Goal: Obtain resource: Obtain resource

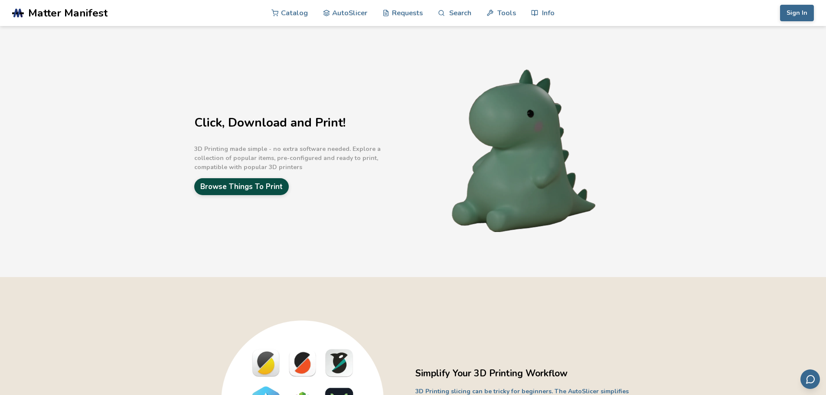
click at [256, 184] on link "Browse Things To Print" at bounding box center [241, 186] width 94 height 17
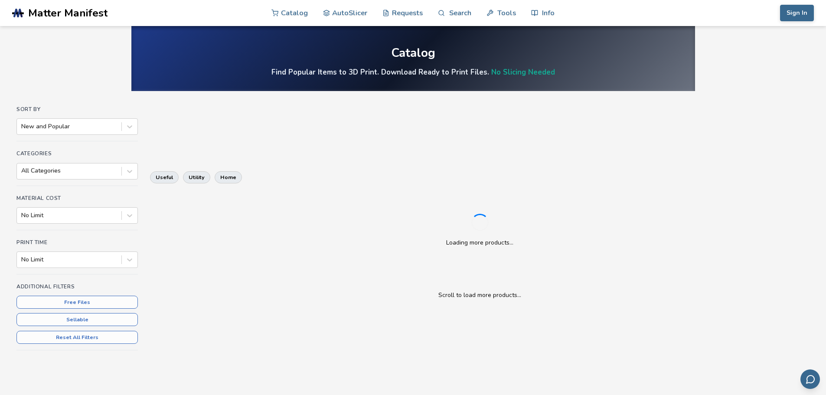
click at [258, 217] on div "Loading more products..." at bounding box center [479, 230] width 659 height 68
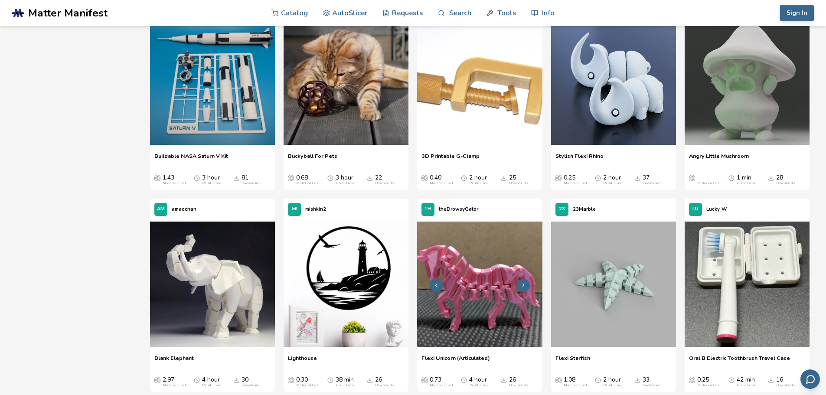
scroll to position [2903, 0]
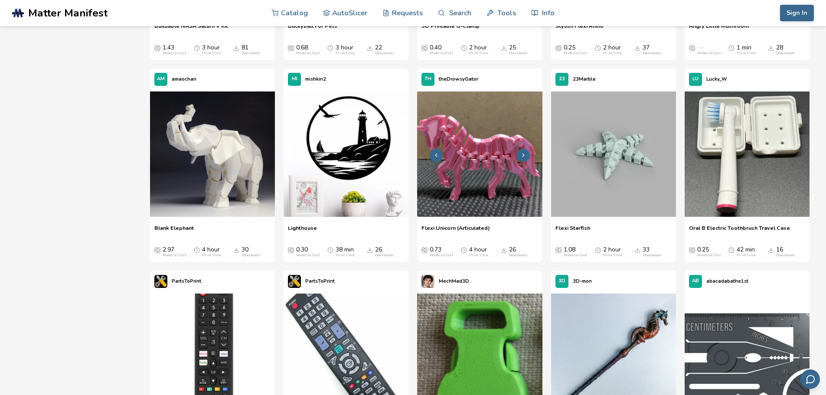
click at [483, 134] on img at bounding box center [479, 153] width 125 height 125
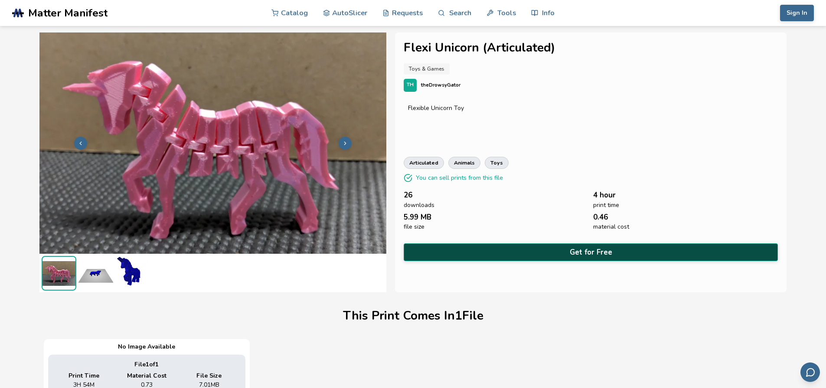
click at [584, 247] on button "Get for Free" at bounding box center [590, 253] width 374 height 18
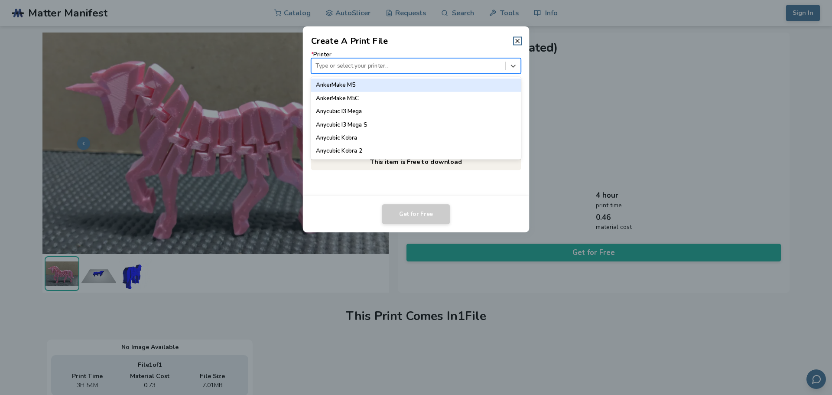
click at [350, 61] on div "Type or select your printer..." at bounding box center [409, 66] width 194 height 12
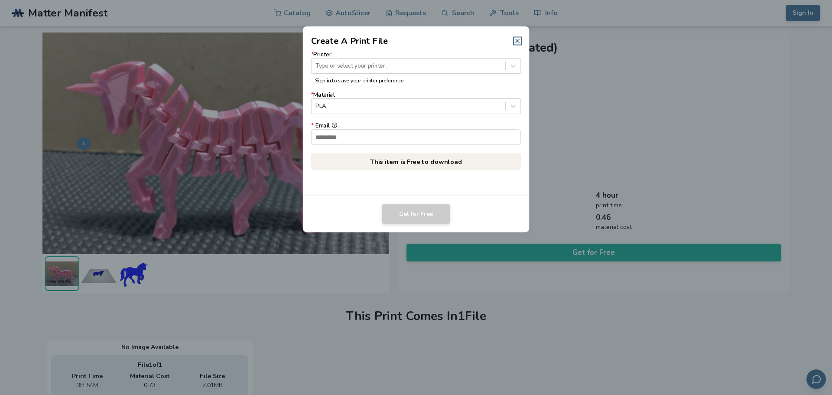
click at [518, 37] on icon at bounding box center [517, 40] width 7 height 7
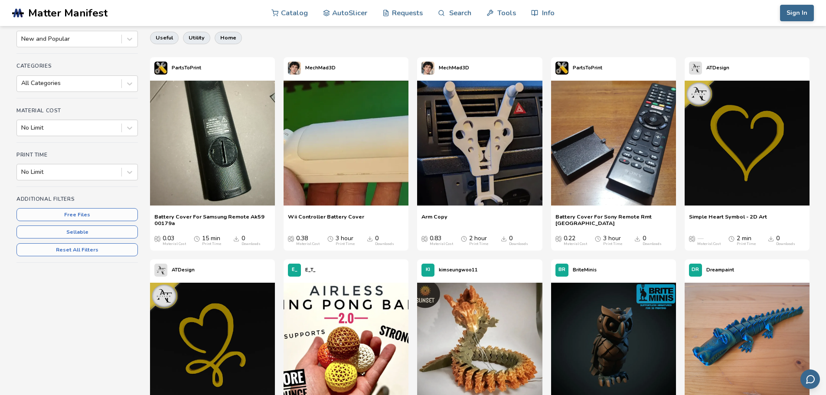
scroll to position [84, 0]
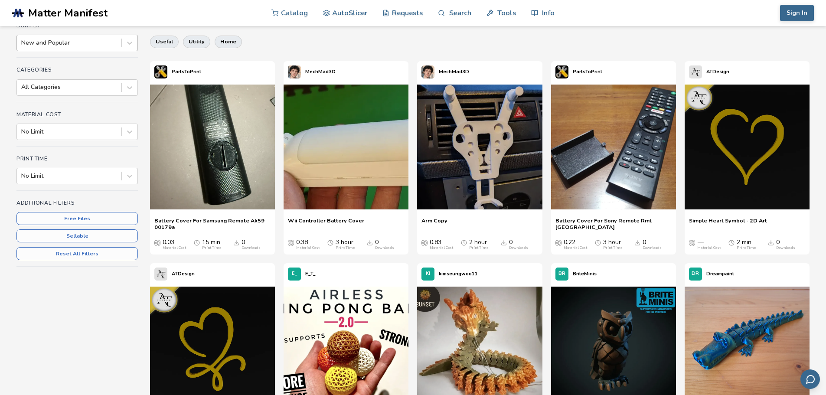
click at [71, 41] on div at bounding box center [69, 43] width 96 height 9
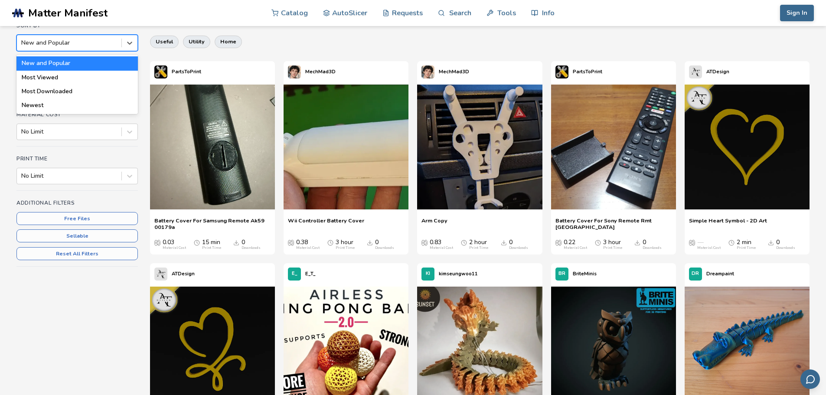
click at [66, 64] on div "New and Popular" at bounding box center [76, 63] width 121 height 14
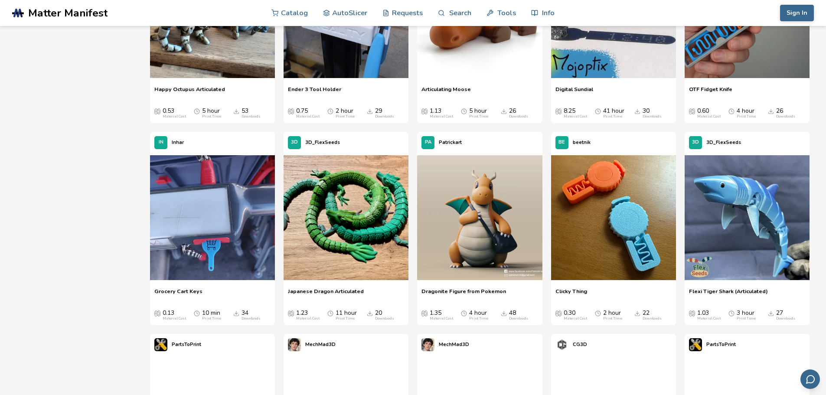
scroll to position [1040, 0]
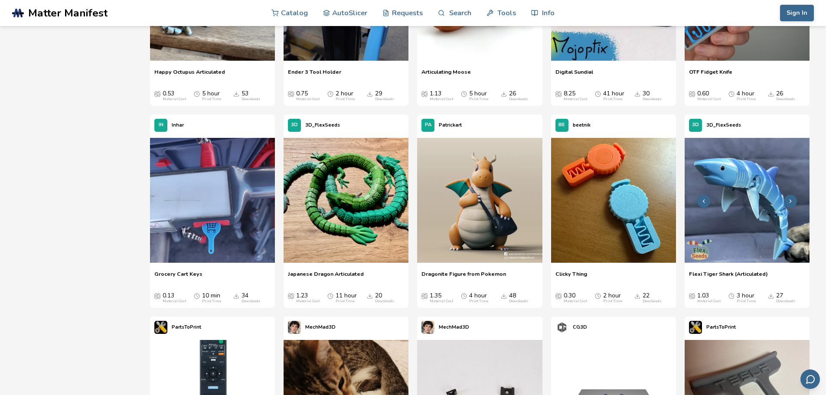
click at [747, 200] on img at bounding box center [746, 200] width 125 height 125
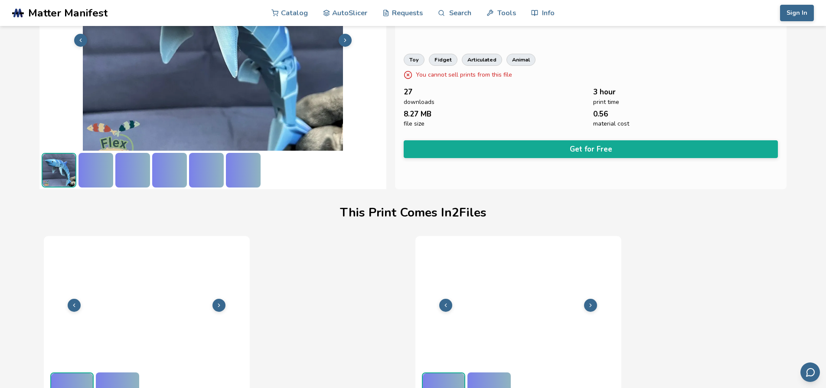
scroll to position [122, 3]
